Goal: Transaction & Acquisition: Book appointment/travel/reservation

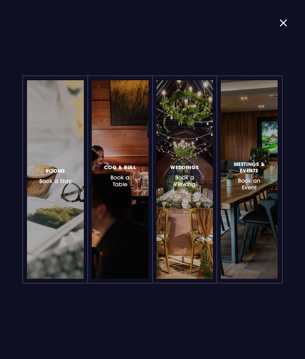
click at [74, 179] on div at bounding box center [74, 179] width 0 height 0
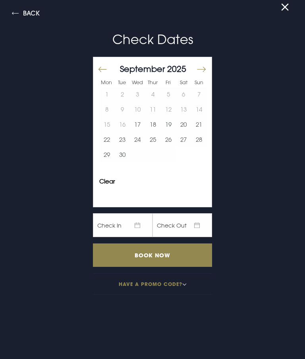
click at [197, 72] on button "Move forward to switch to the next month." at bounding box center [201, 69] width 10 height 17
click at [202, 71] on button "Move forward to switch to the next month." at bounding box center [201, 69] width 10 height 17
click at [203, 71] on button "Move forward to switch to the next month." at bounding box center [201, 69] width 10 height 17
click at [100, 71] on button "Move backward to switch to the previous month." at bounding box center [103, 69] width 10 height 17
click at [198, 156] on button "30" at bounding box center [198, 154] width 15 height 15
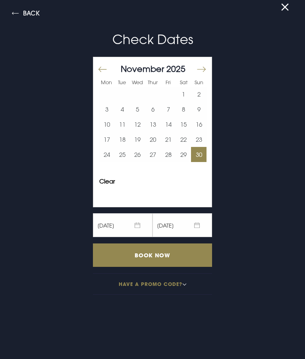
click at [177, 252] on input "Book Now" at bounding box center [152, 254] width 119 height 23
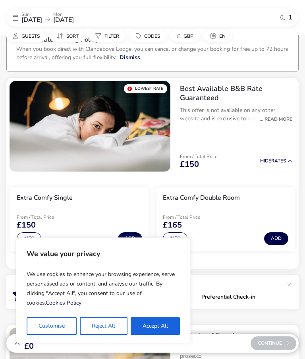
scroll to position [36, 0]
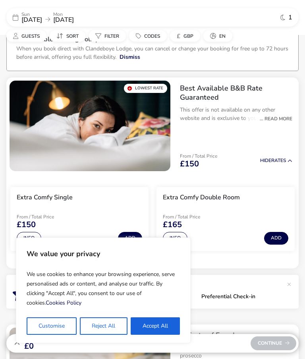
click at [152, 326] on button "Accept All" at bounding box center [155, 325] width 49 height 17
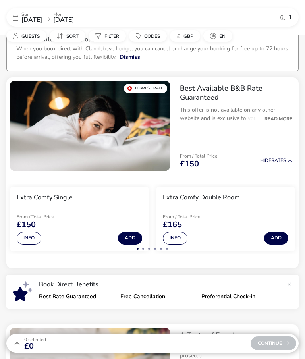
checkbox input "true"
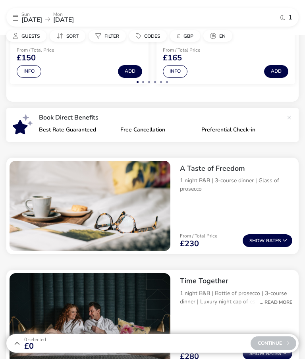
scroll to position [188, 0]
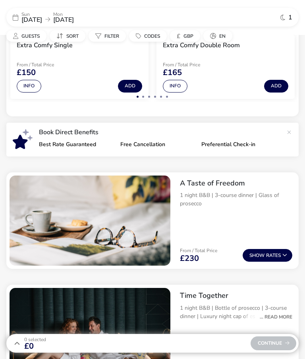
click at [22, 16] on span "[DATE]" at bounding box center [31, 19] width 21 height 9
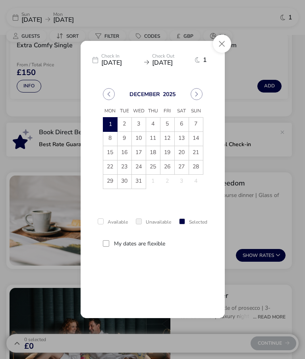
click at [106, 97] on button "Previous Month" at bounding box center [109, 94] width 12 height 12
click at [183, 183] on span "29" at bounding box center [182, 182] width 14 height 14
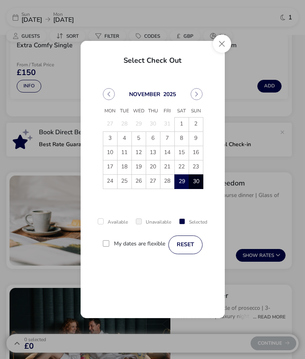
click at [196, 187] on span "30" at bounding box center [196, 182] width 14 height 14
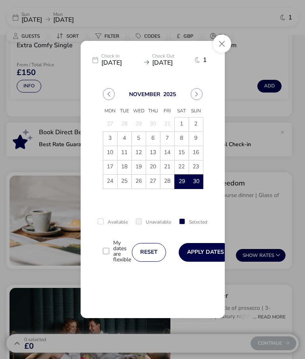
click at [195, 255] on button "Apply Dates" at bounding box center [206, 252] width 54 height 19
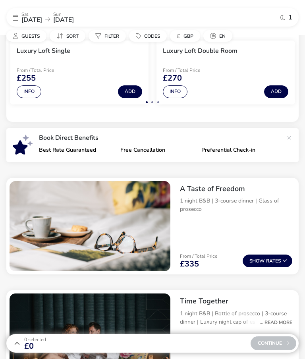
scroll to position [214, 0]
